Goal: Information Seeking & Learning: Learn about a topic

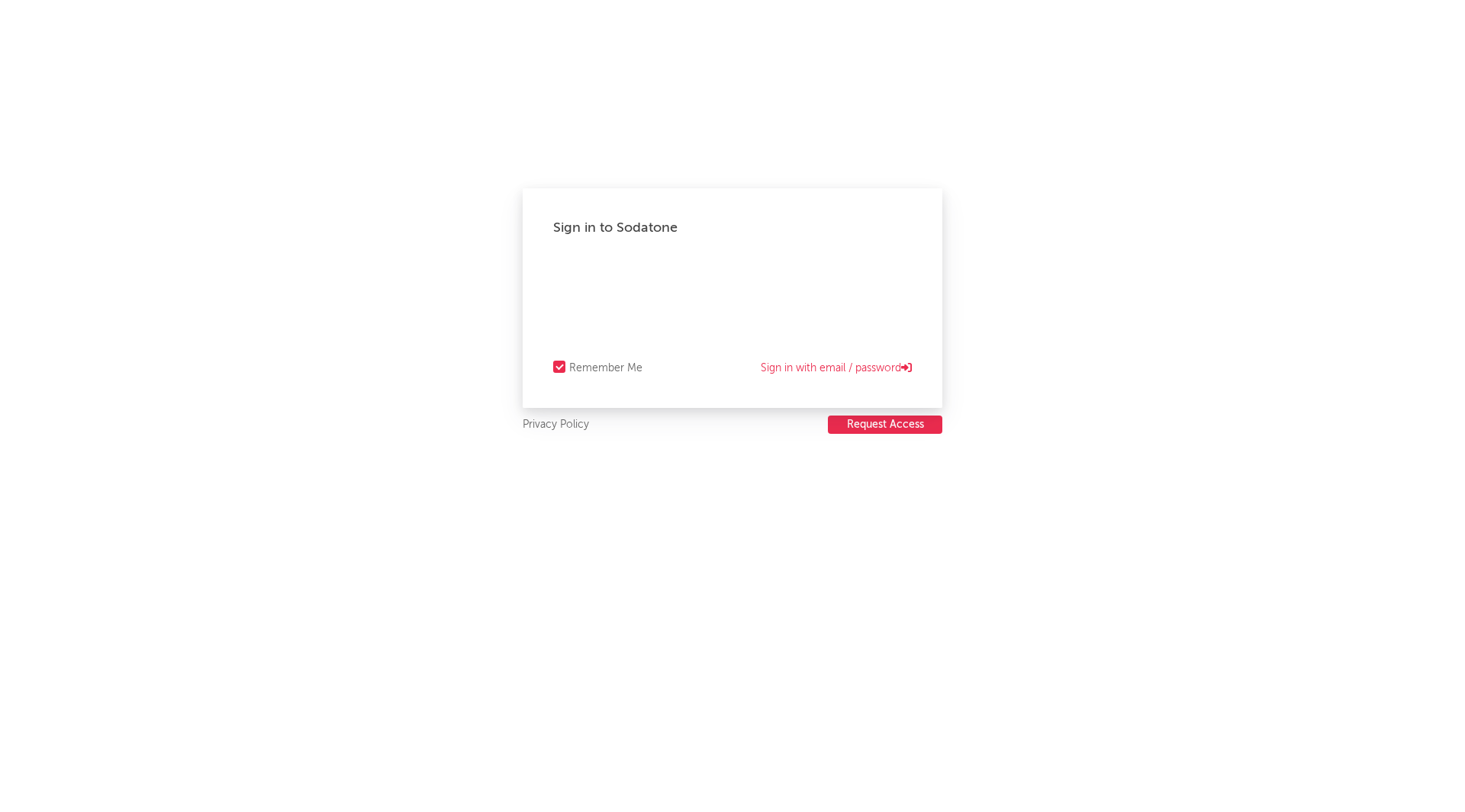
select select "recorded_music"
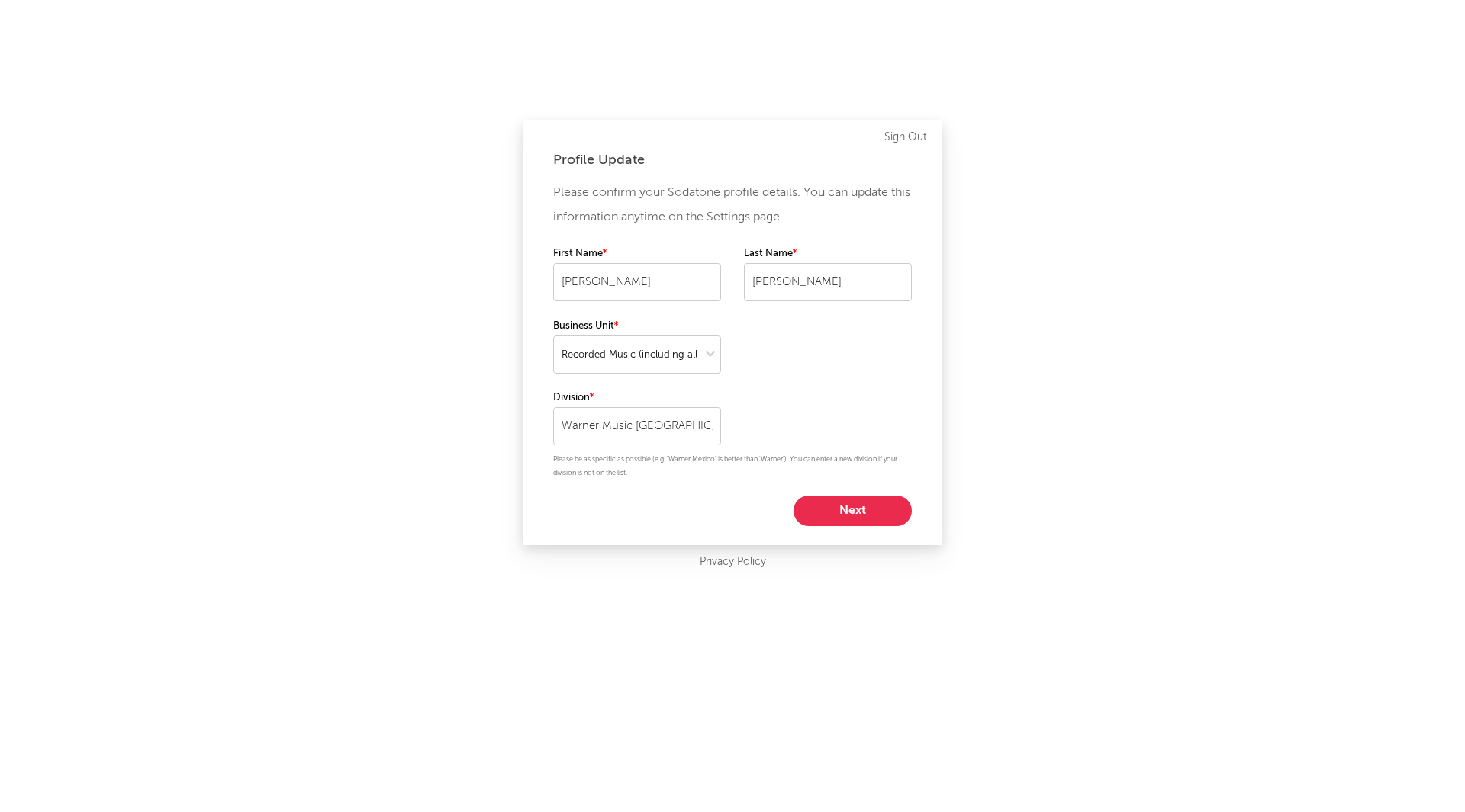
click at [844, 506] on button "Next" at bounding box center [853, 511] width 118 height 31
select select "marketing"
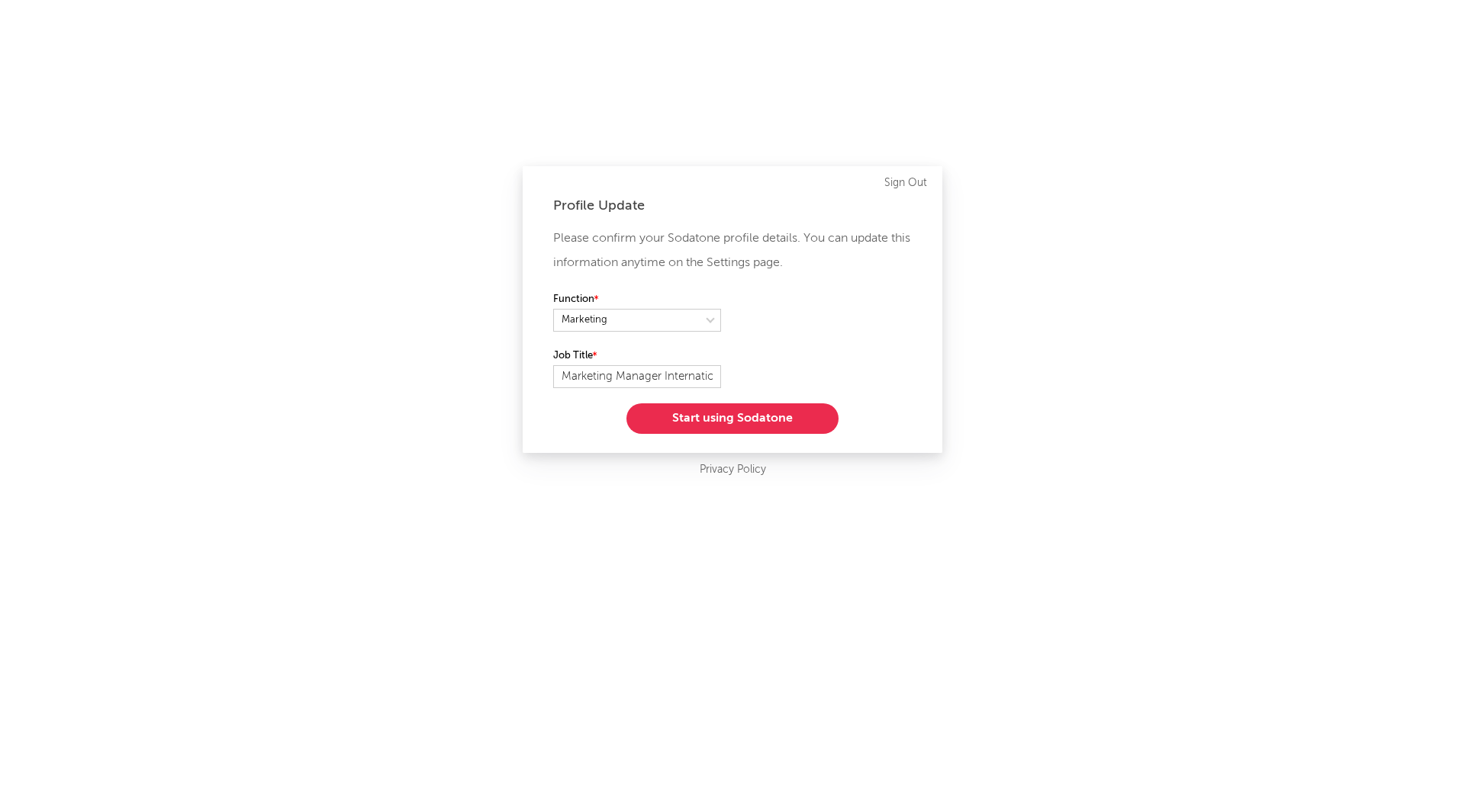
click at [766, 415] on button "Start using Sodatone" at bounding box center [733, 419] width 212 height 31
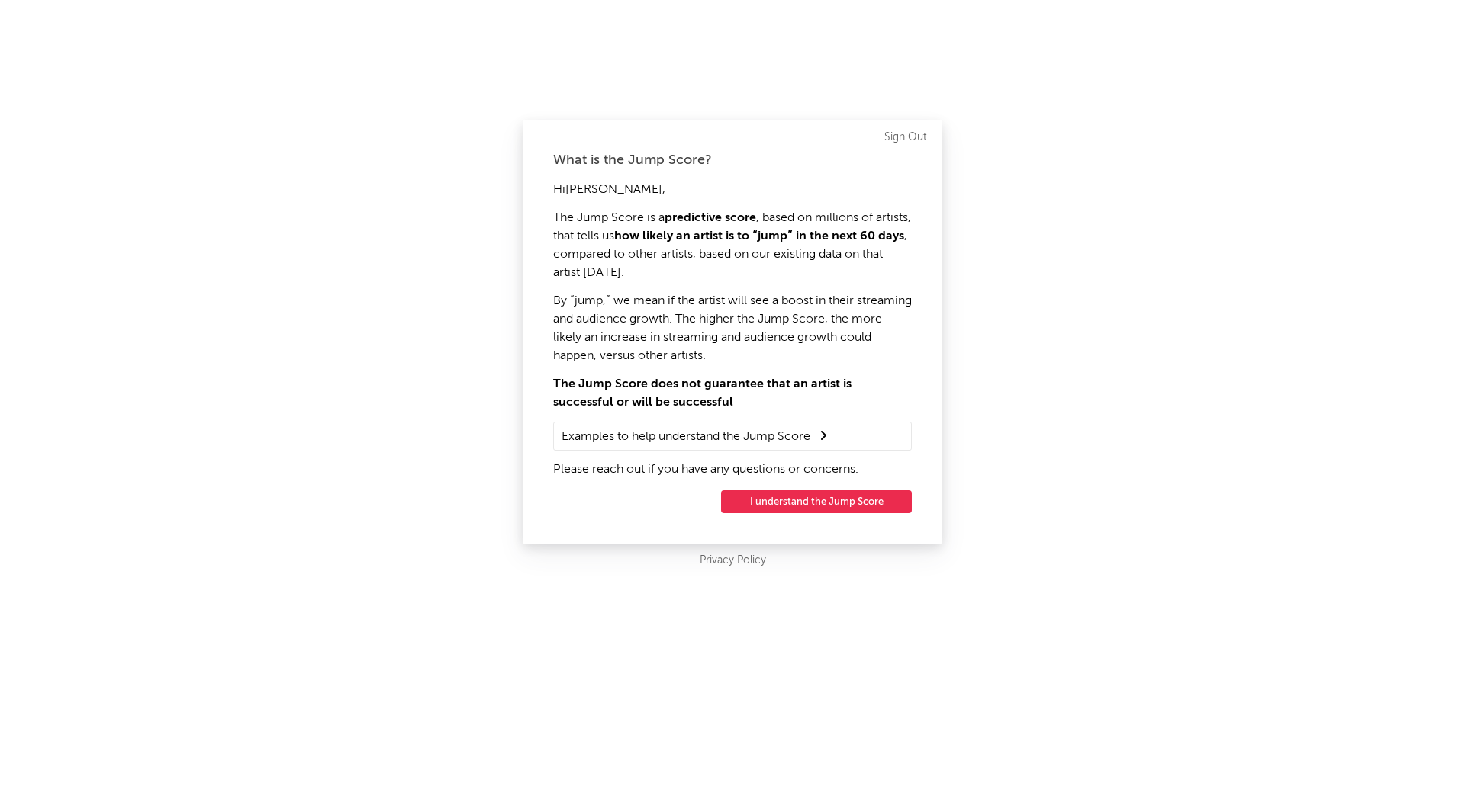
click at [834, 504] on button "I understand the Jump Score" at bounding box center [816, 502] width 191 height 23
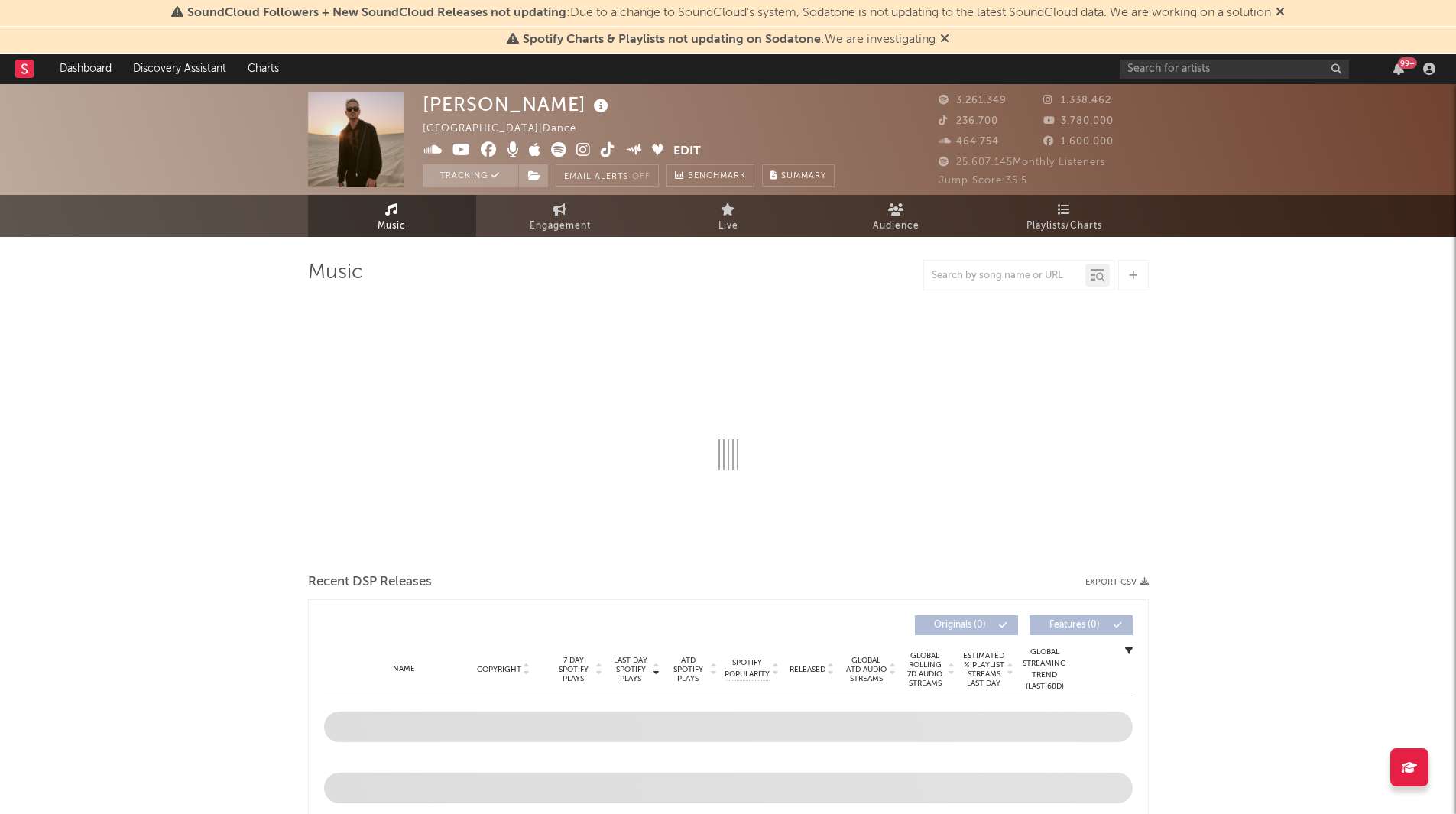
select select "6m"
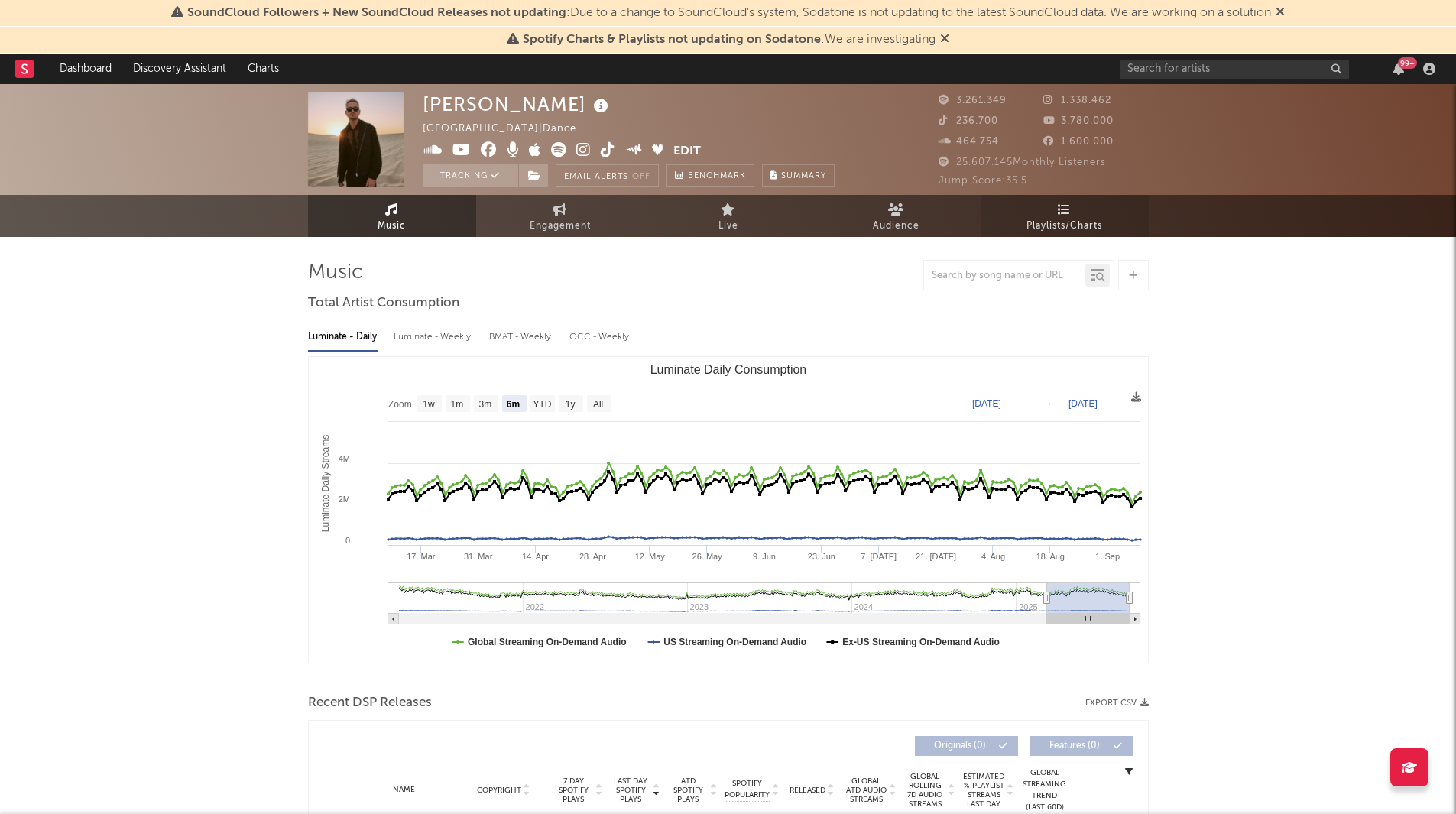
click at [1056, 212] on link "Playlists/Charts" at bounding box center [1065, 216] width 168 height 42
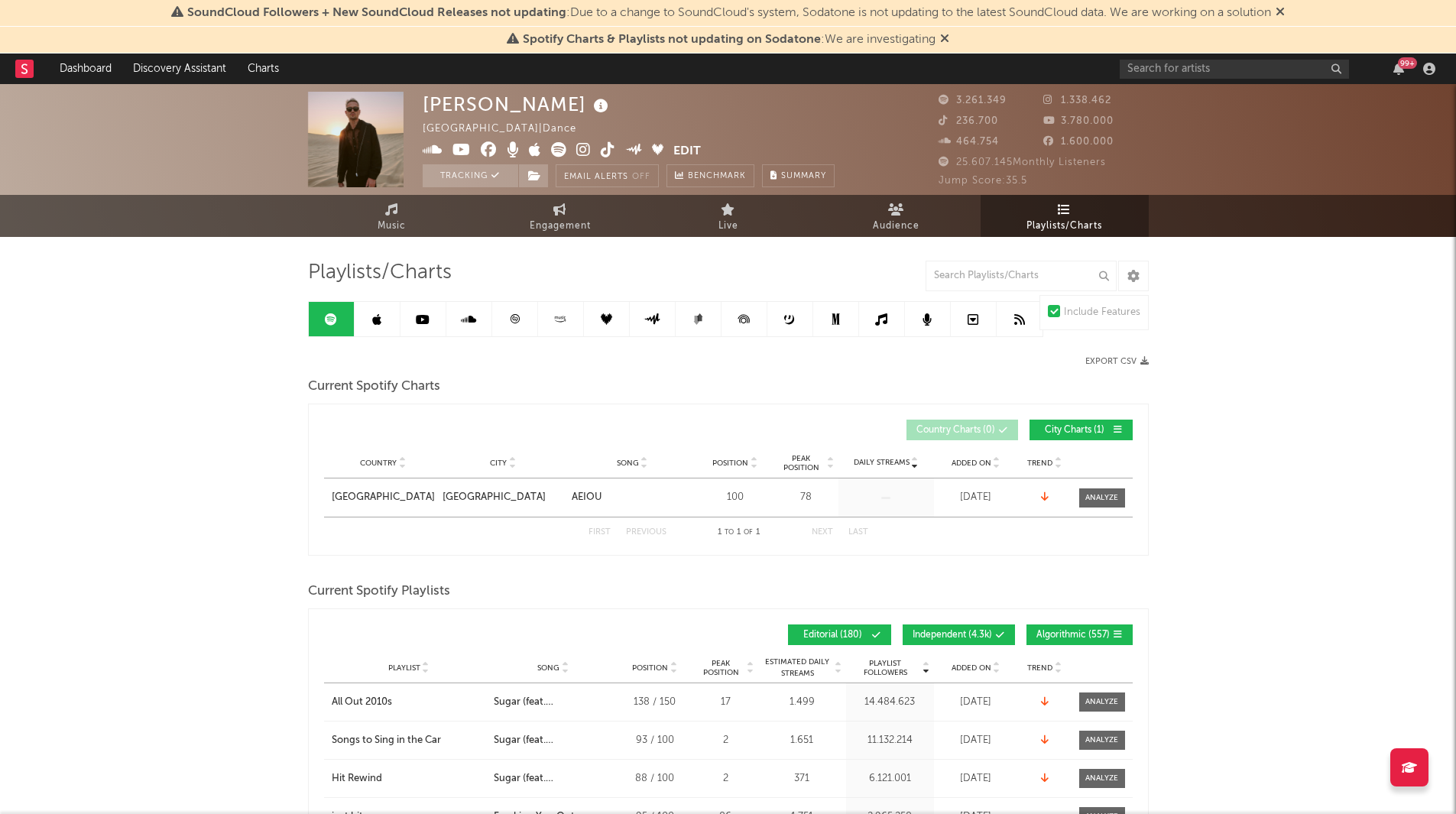
click at [948, 37] on icon at bounding box center [945, 38] width 9 height 12
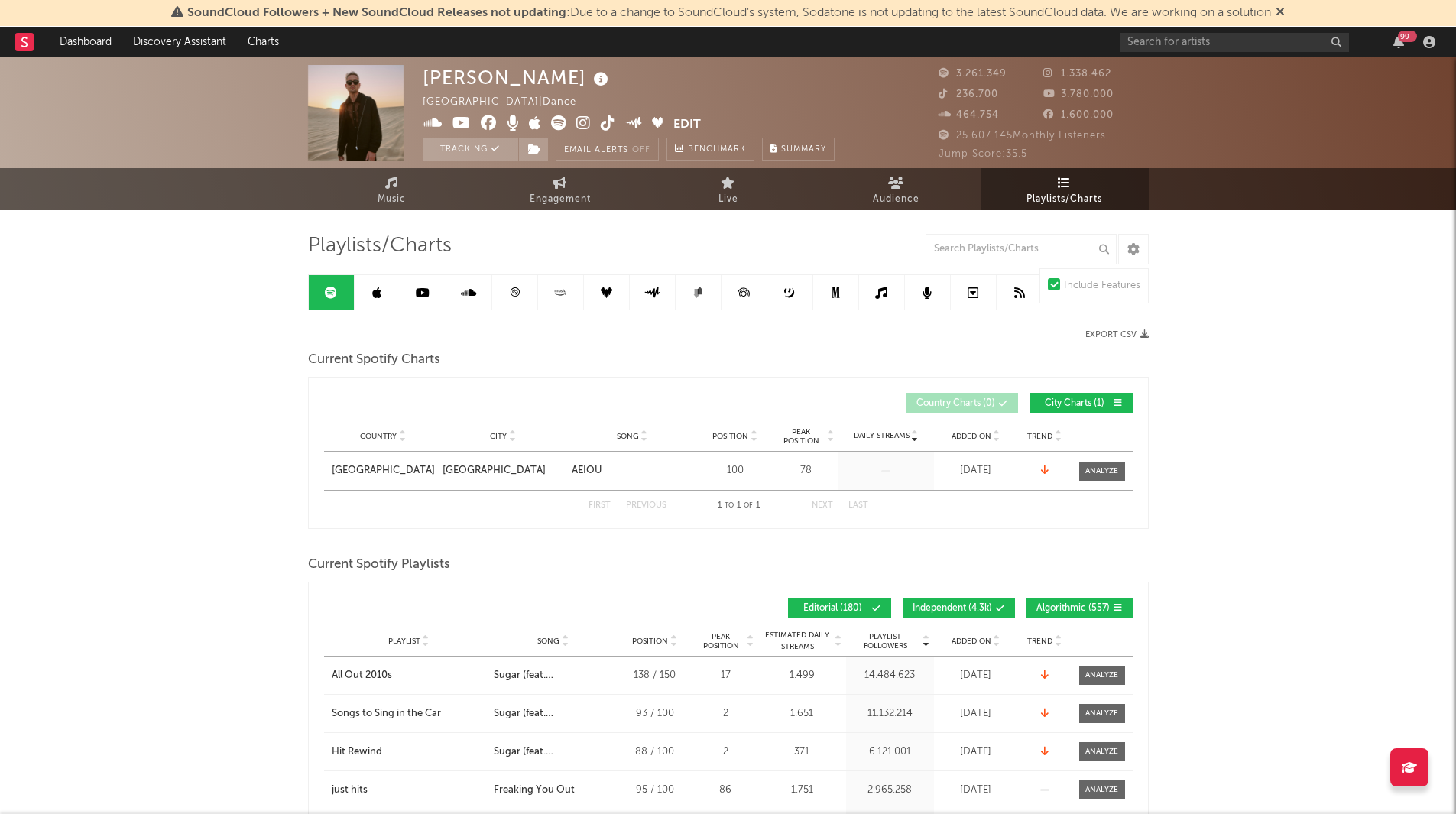
click at [1285, 15] on icon at bounding box center [1280, 11] width 9 height 12
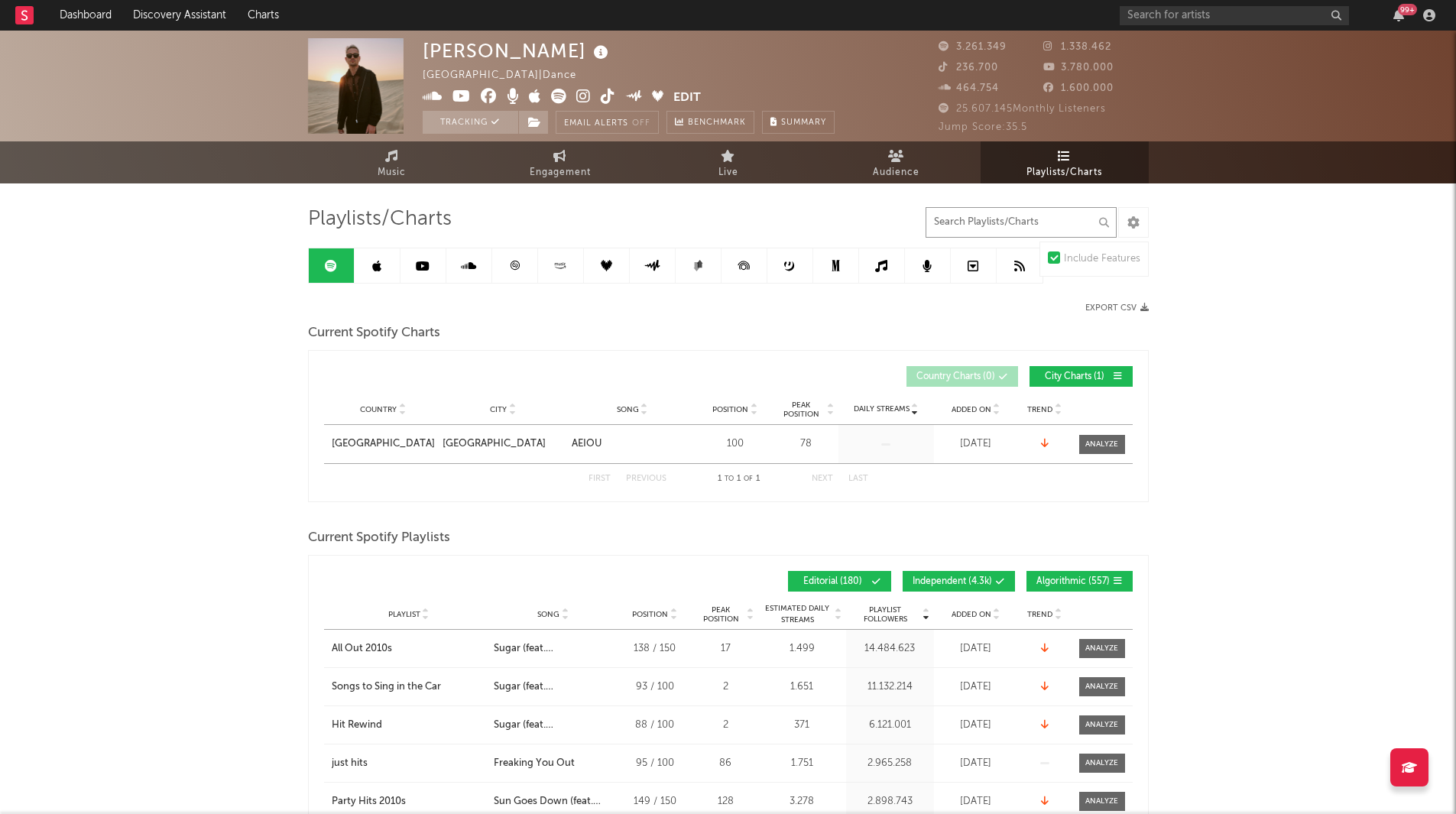
click at [976, 217] on input "text" at bounding box center [1021, 223] width 191 height 31
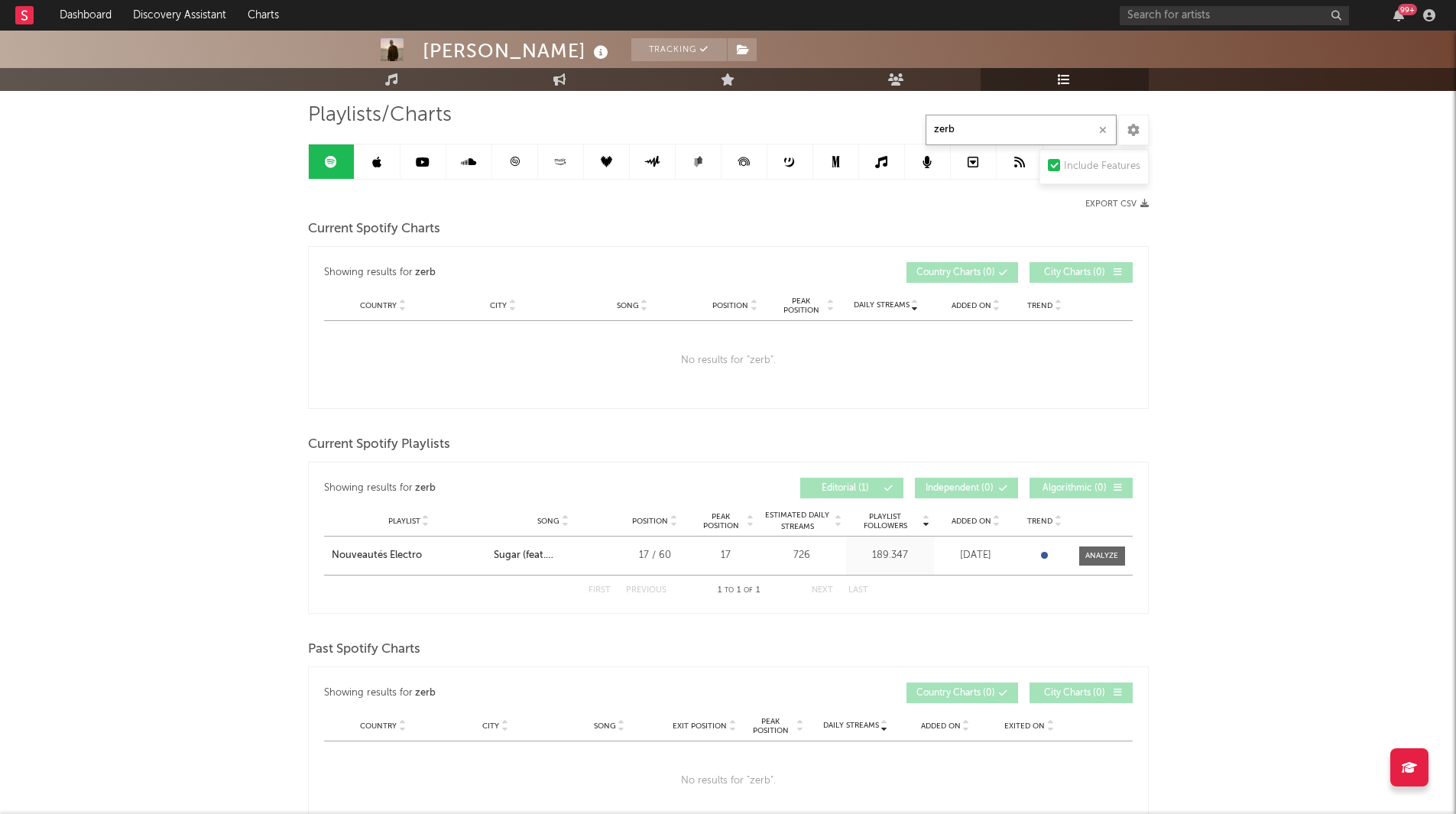
scroll to position [76, 0]
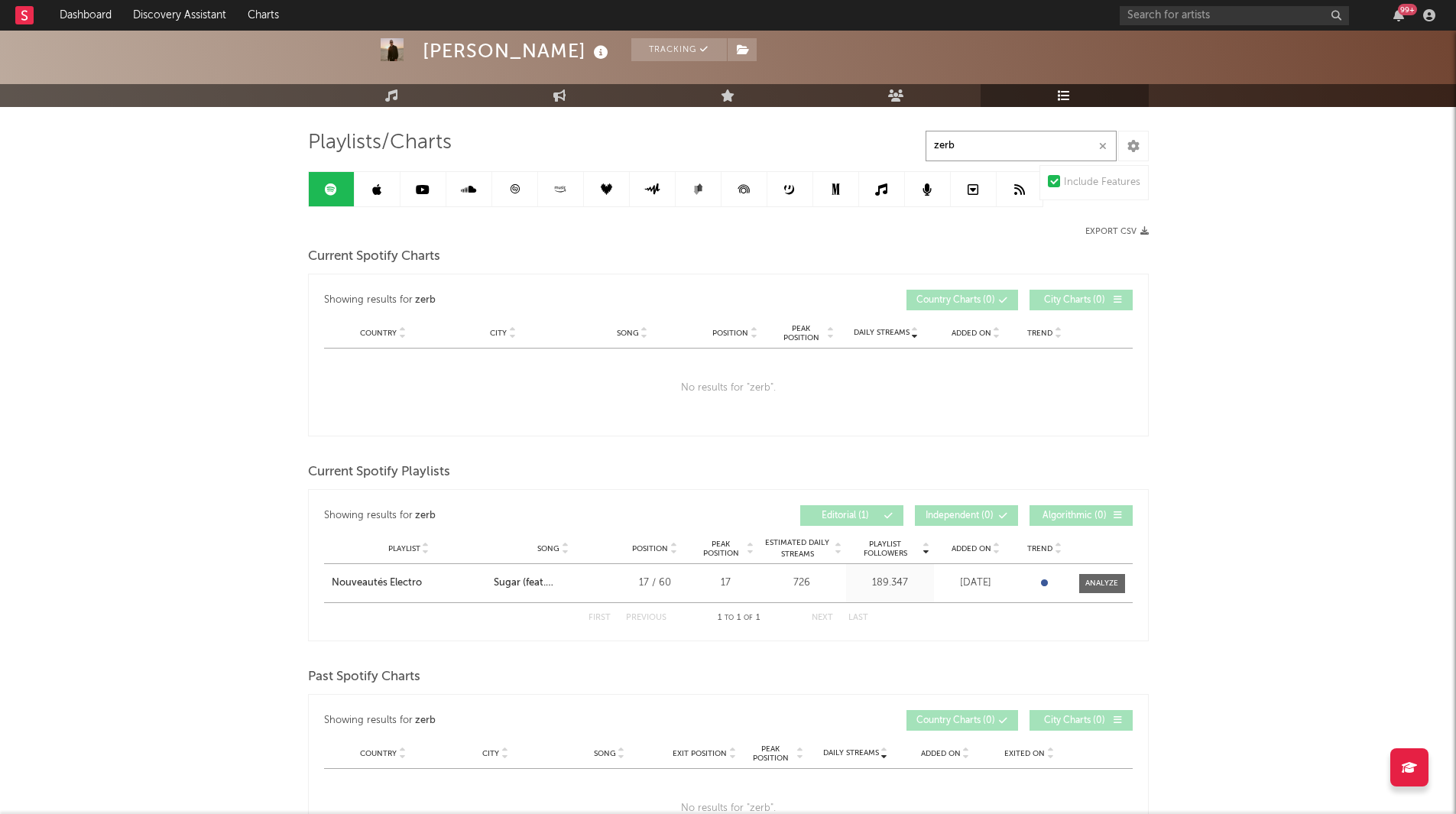
type input "zerb"
